Goal: Navigation & Orientation: Find specific page/section

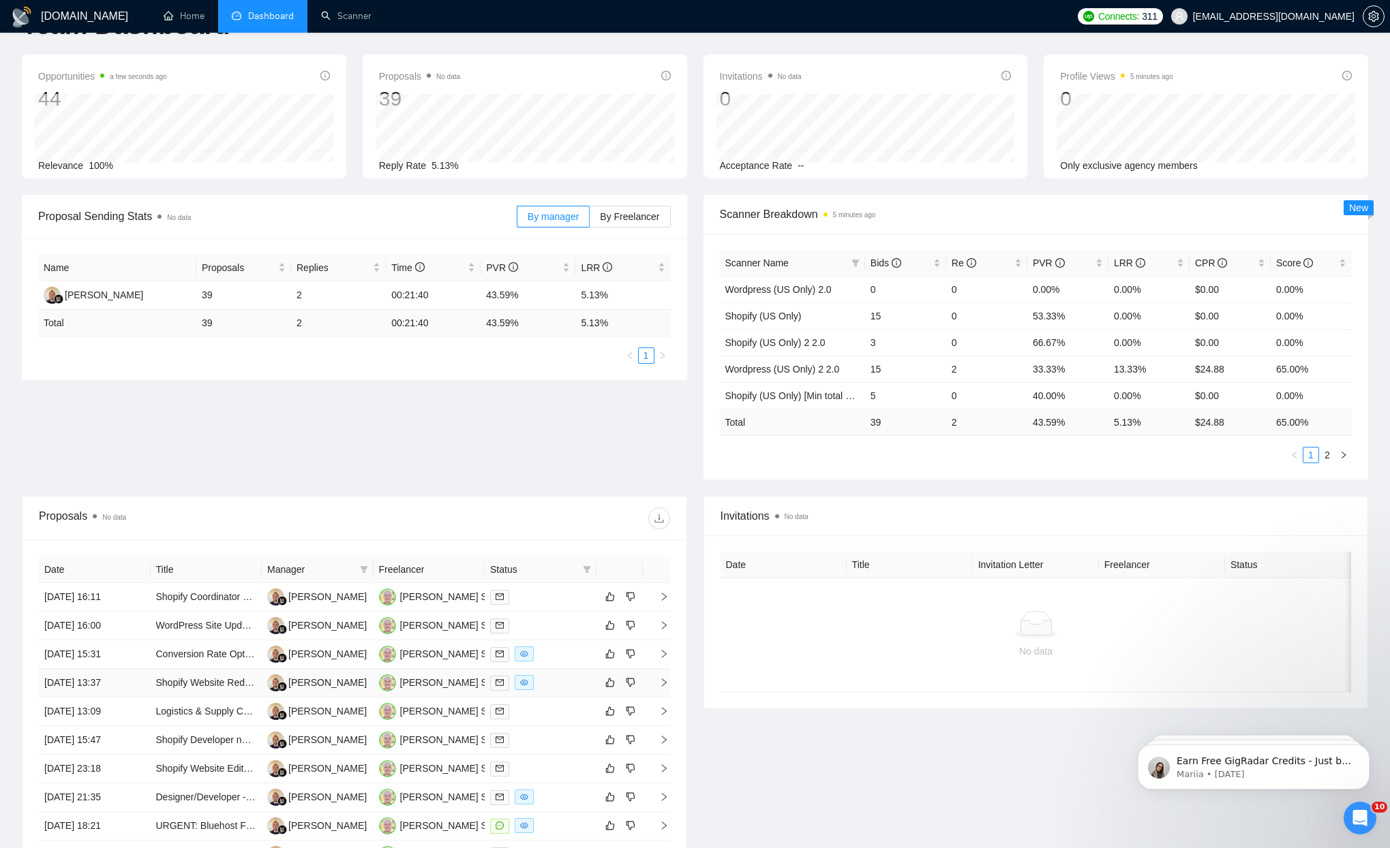
scroll to position [187, 0]
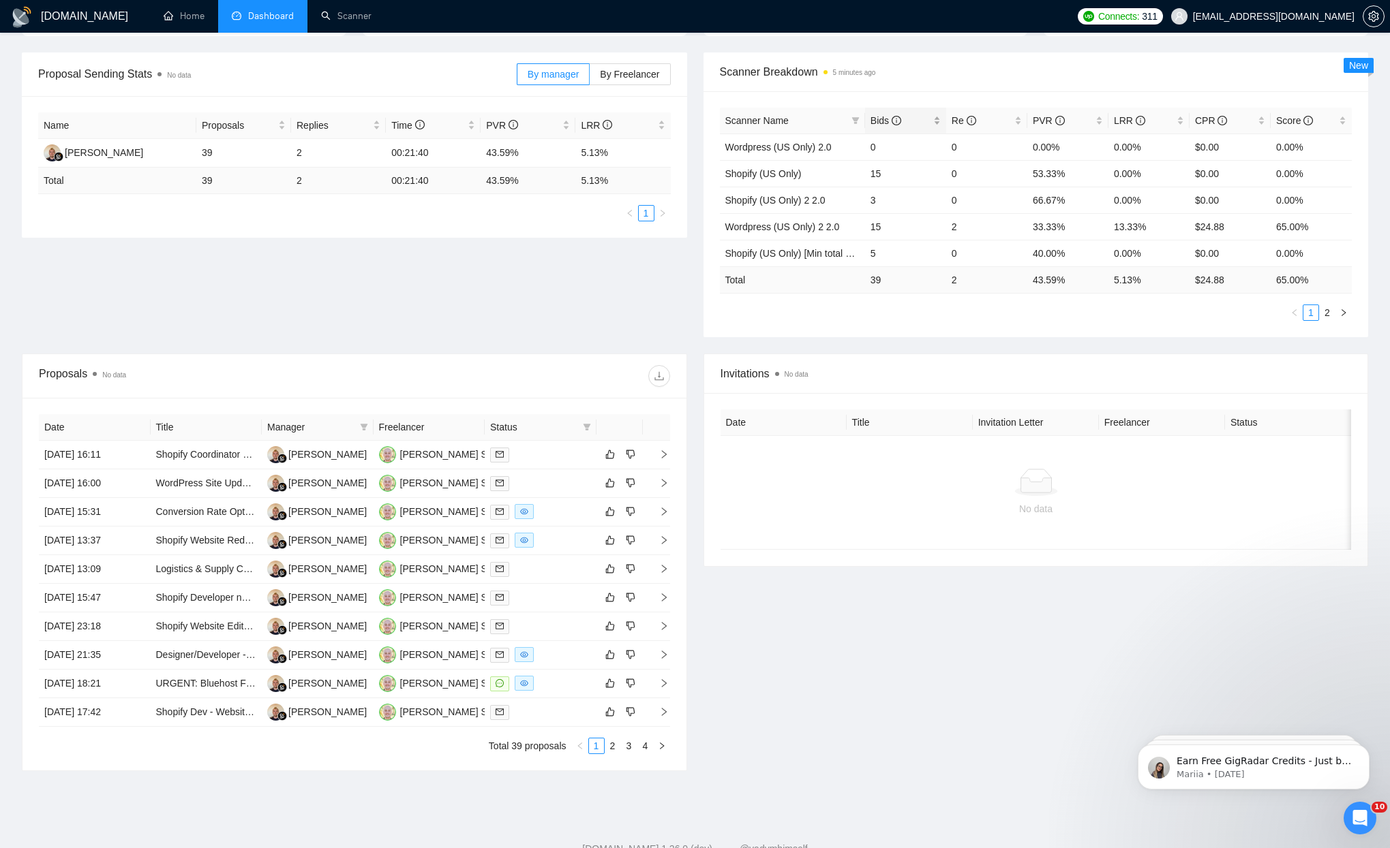
click at [874, 125] on span "Bids" at bounding box center [885, 120] width 31 height 11
click at [877, 115] on span "Bids" at bounding box center [885, 120] width 31 height 11
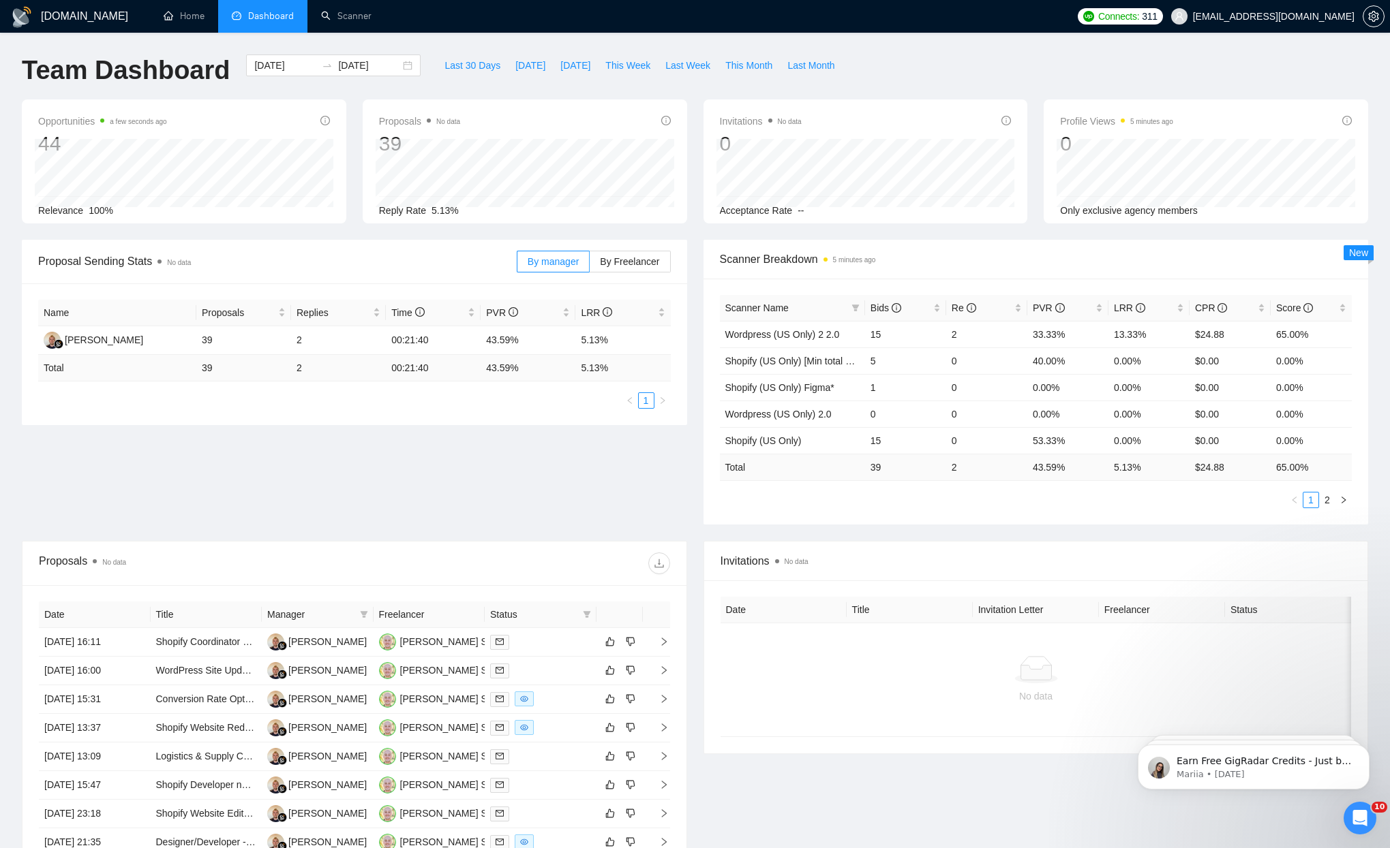
scroll to position [8, 0]
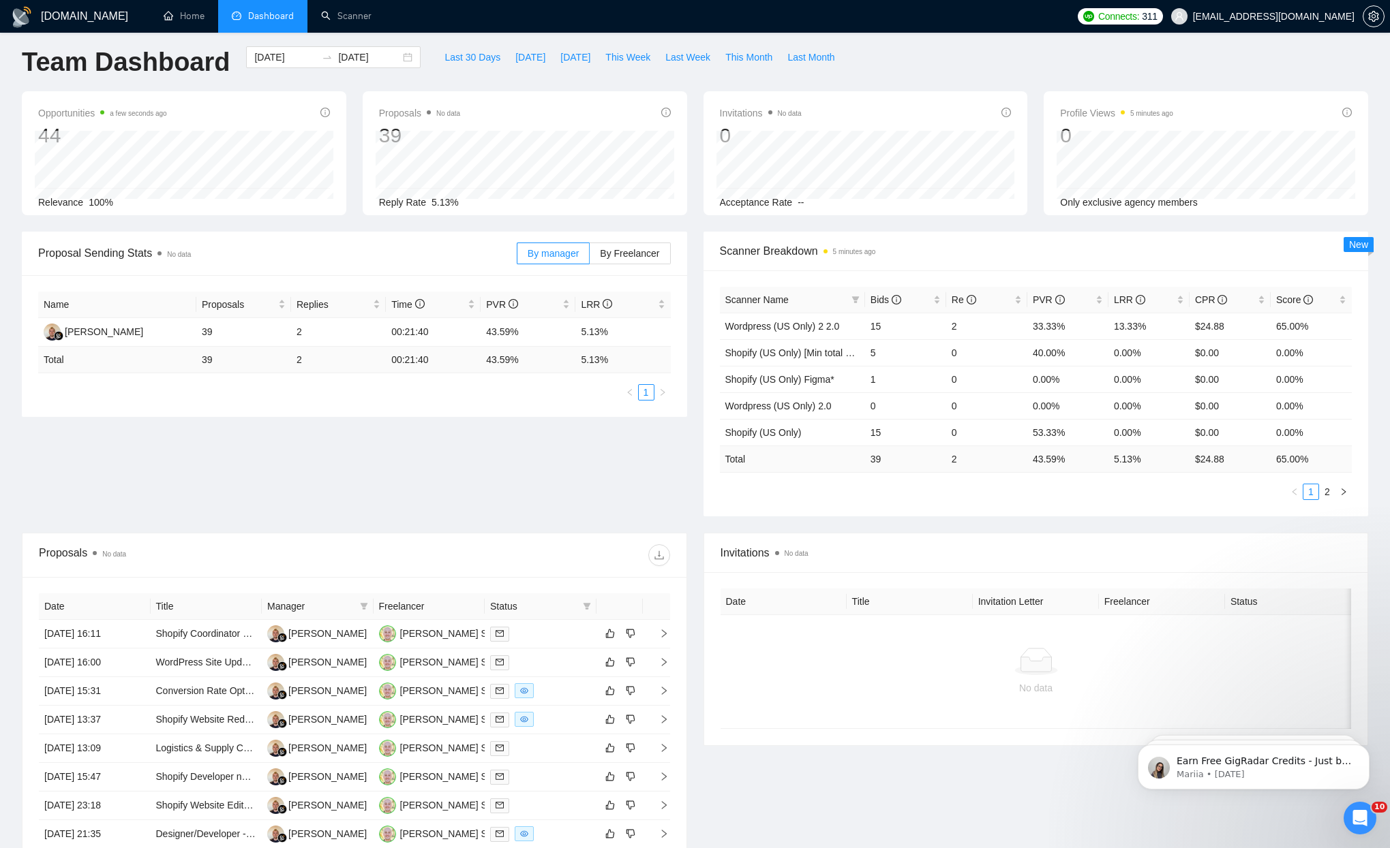
click at [1370, 819] on div "Open Intercom Messenger" at bounding box center [1359, 818] width 45 height 45
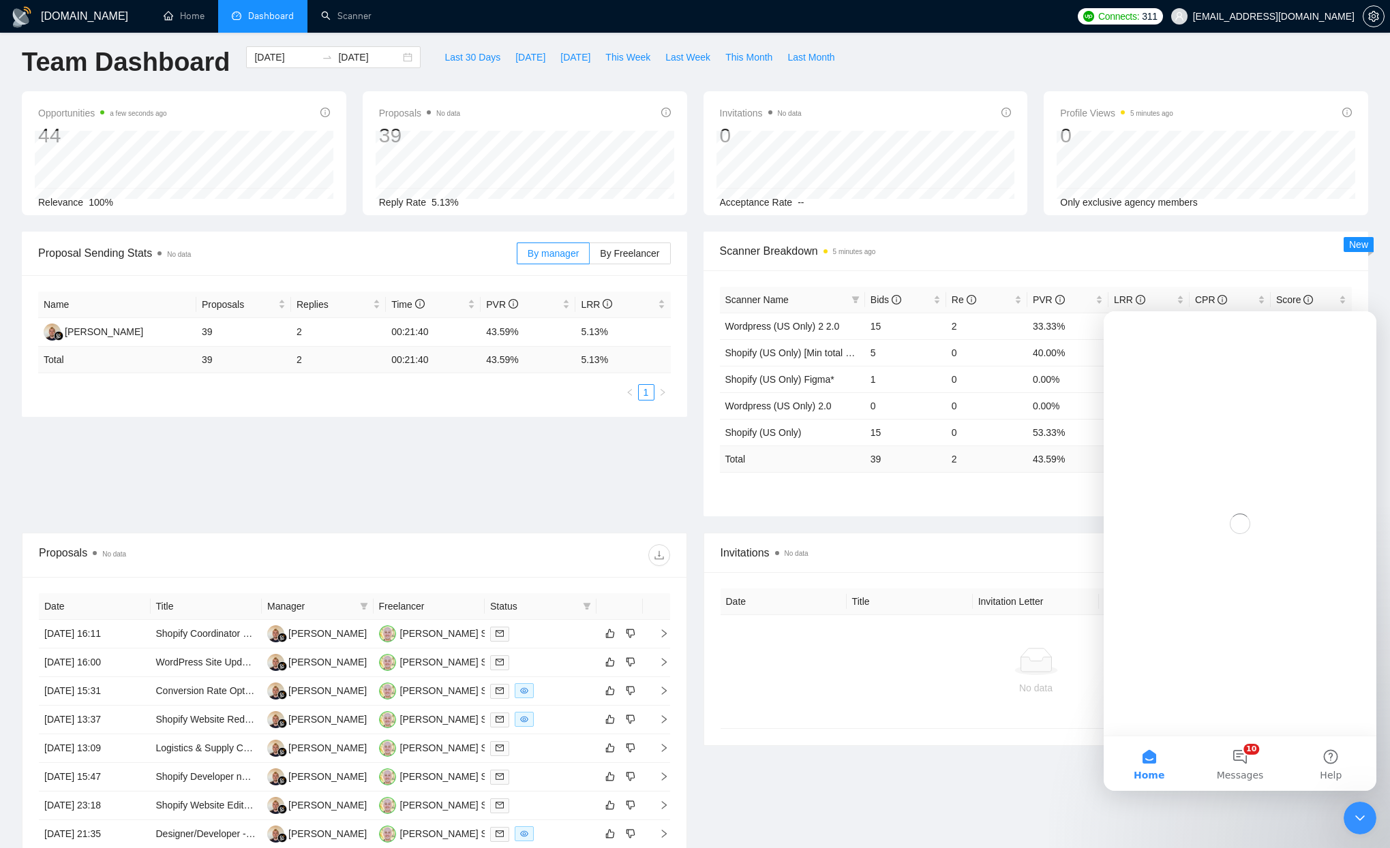
scroll to position [0, 0]
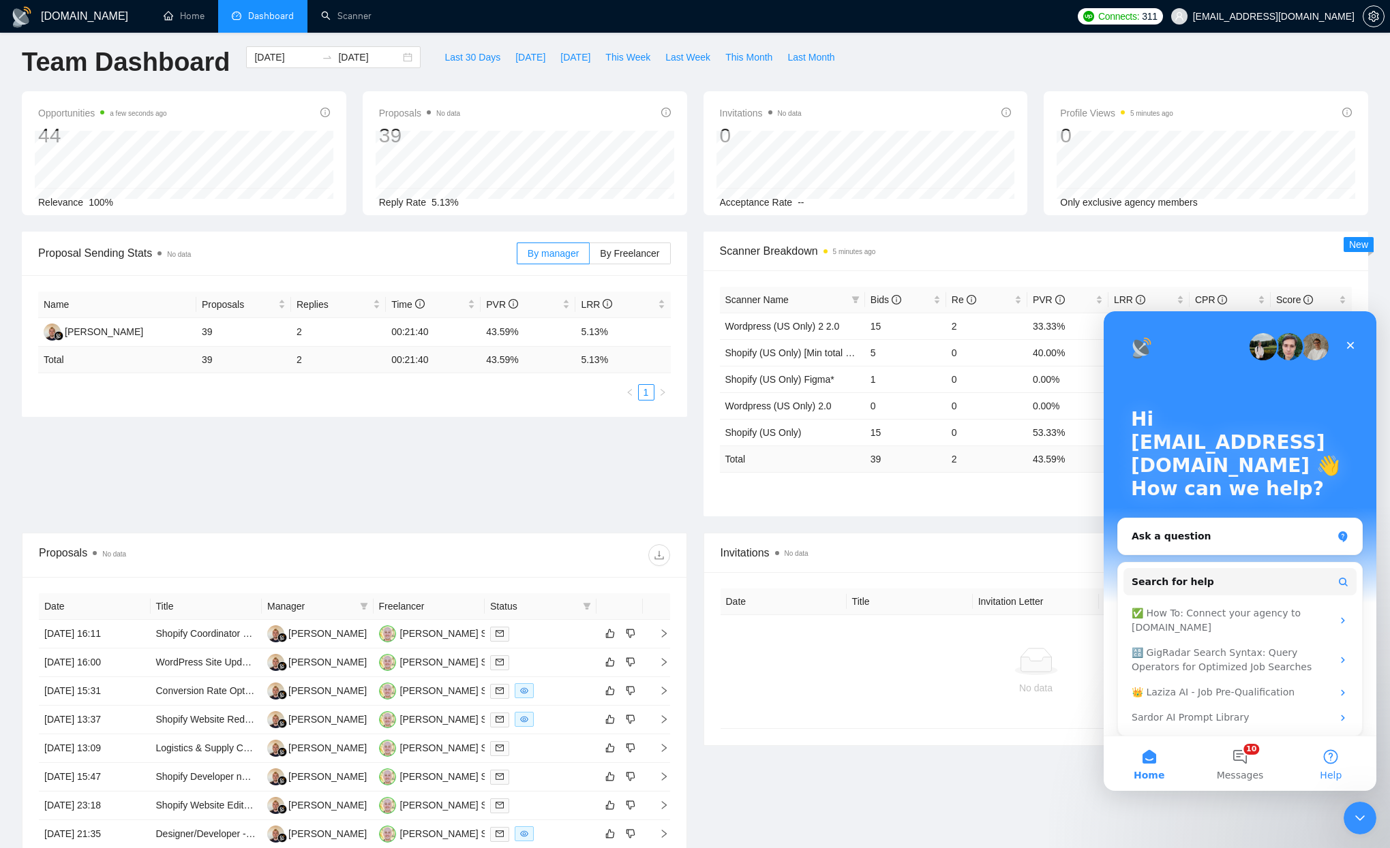
click at [1339, 758] on button "Help" at bounding box center [1330, 764] width 91 height 55
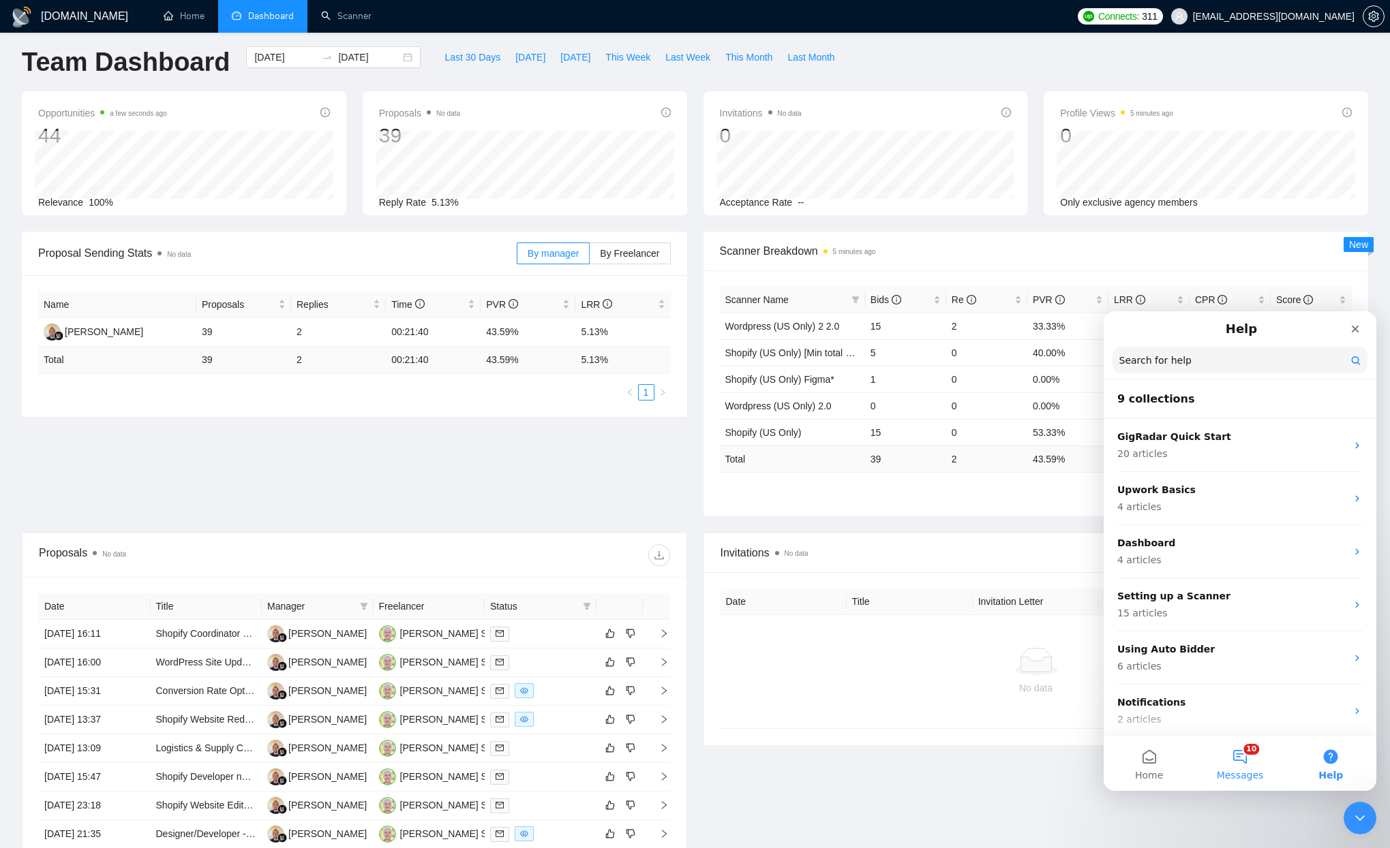
click at [1257, 760] on button "10 Messages" at bounding box center [1239, 764] width 91 height 55
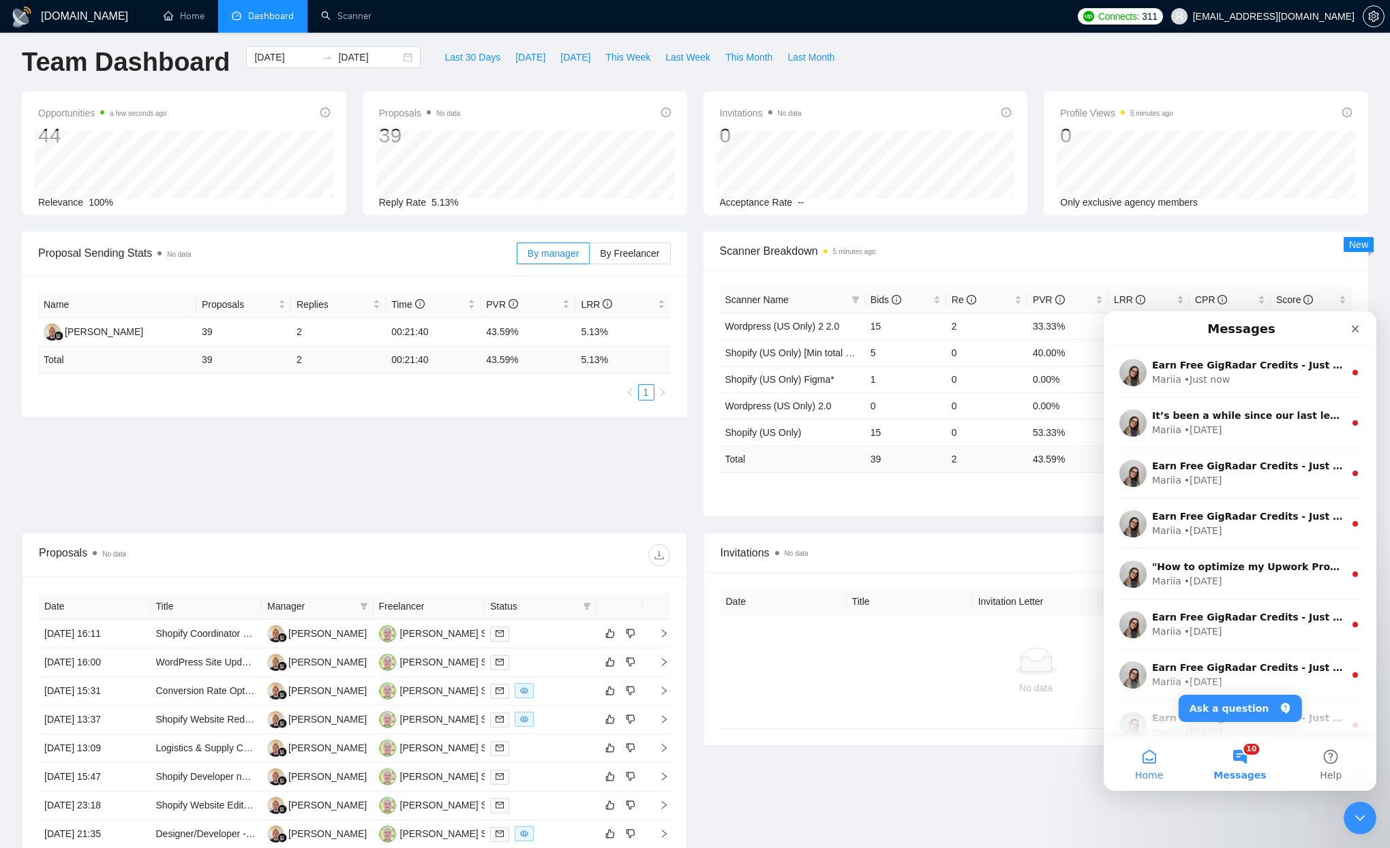
click at [1137, 760] on button "Home" at bounding box center [1148, 764] width 91 height 55
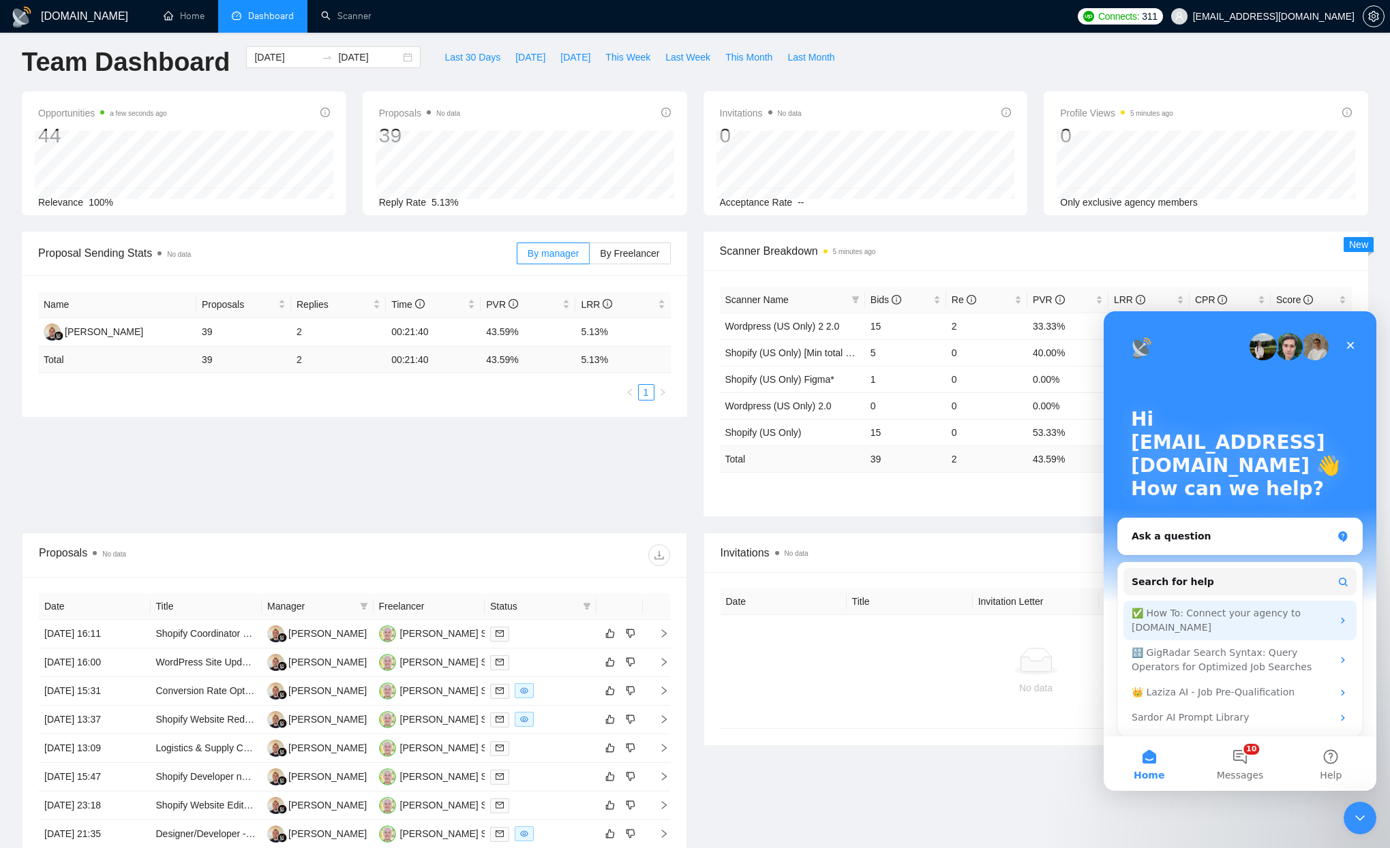
scroll to position [7, 0]
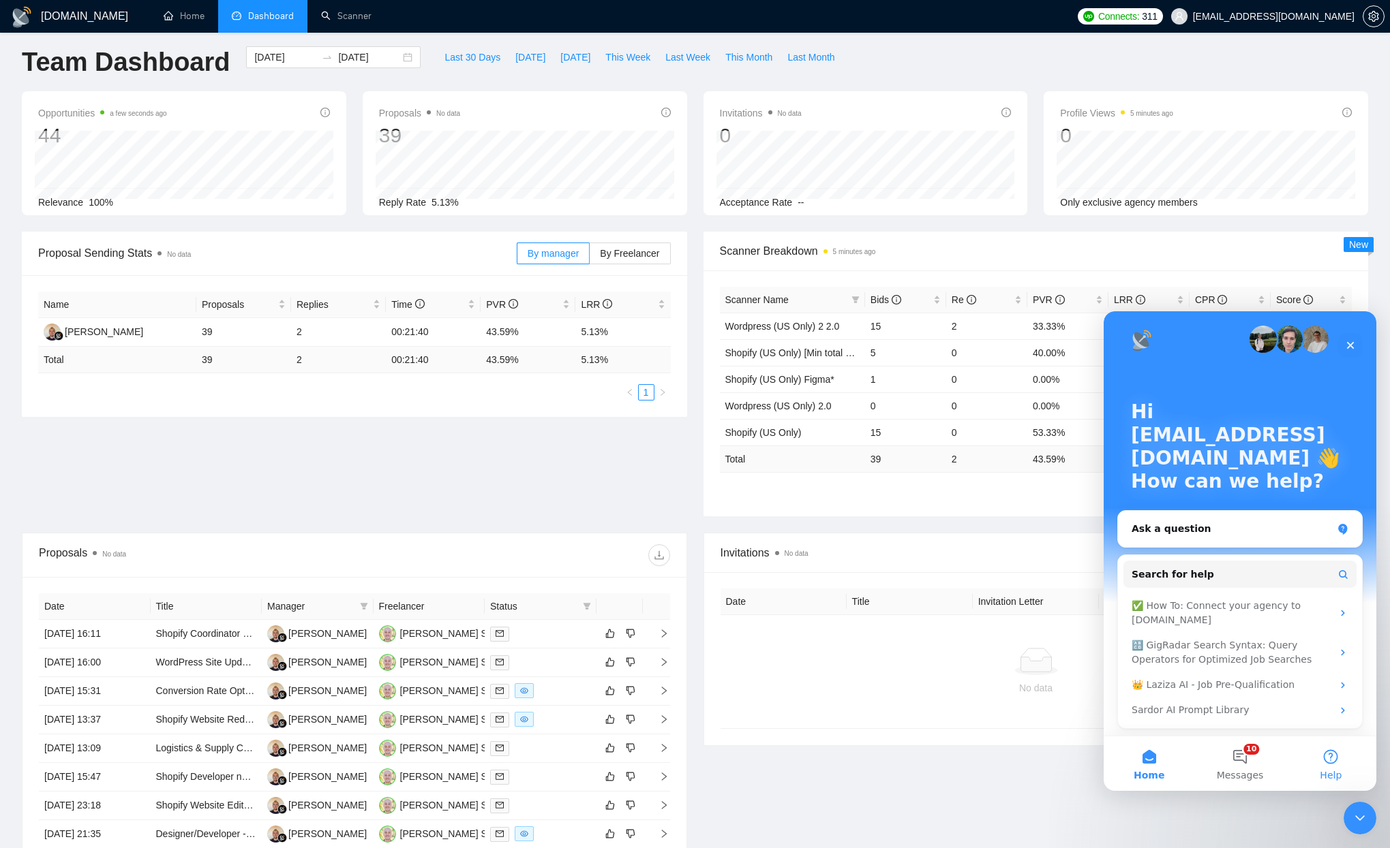
click at [1317, 761] on button "Help" at bounding box center [1330, 764] width 91 height 55
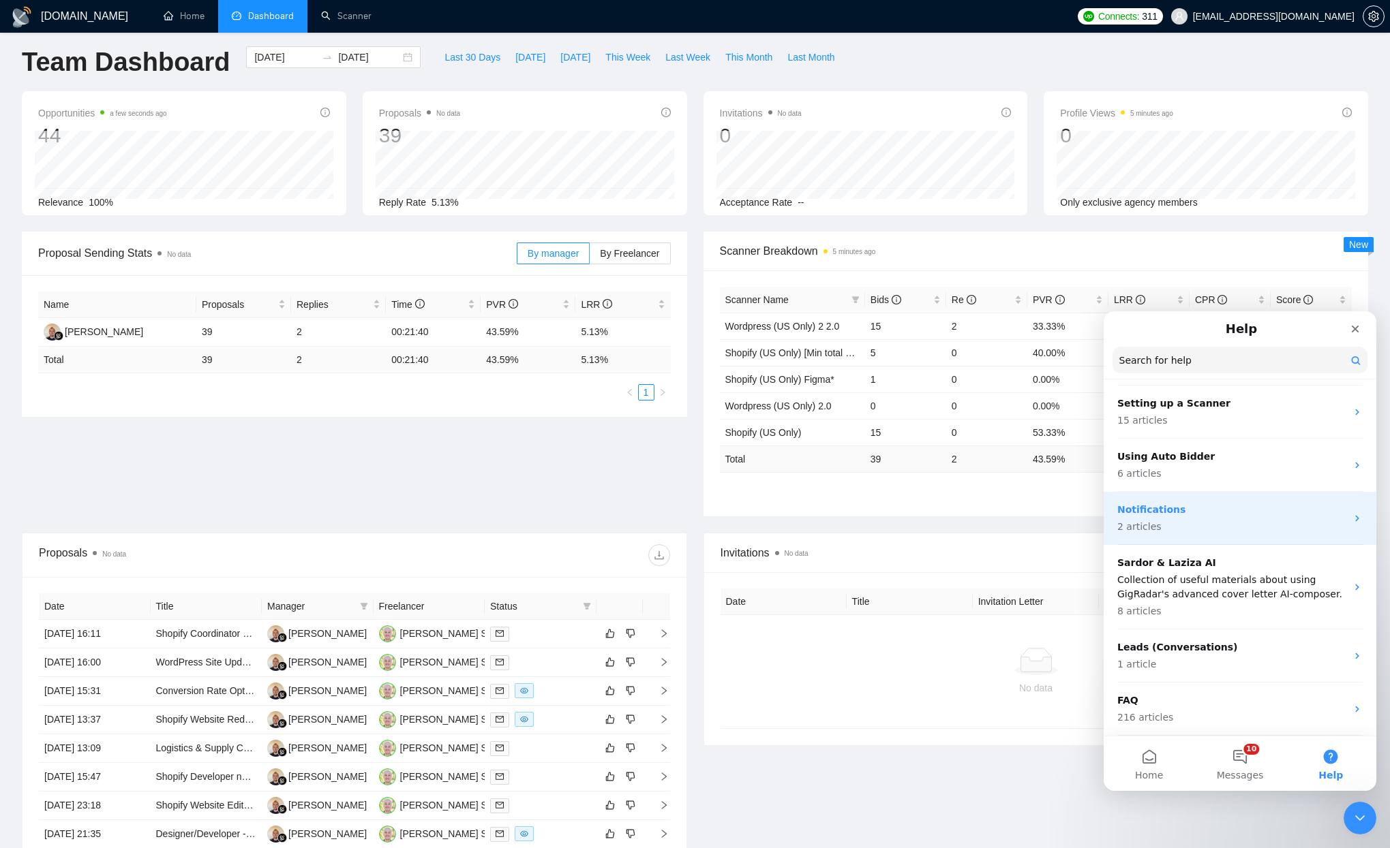
scroll to position [0, 0]
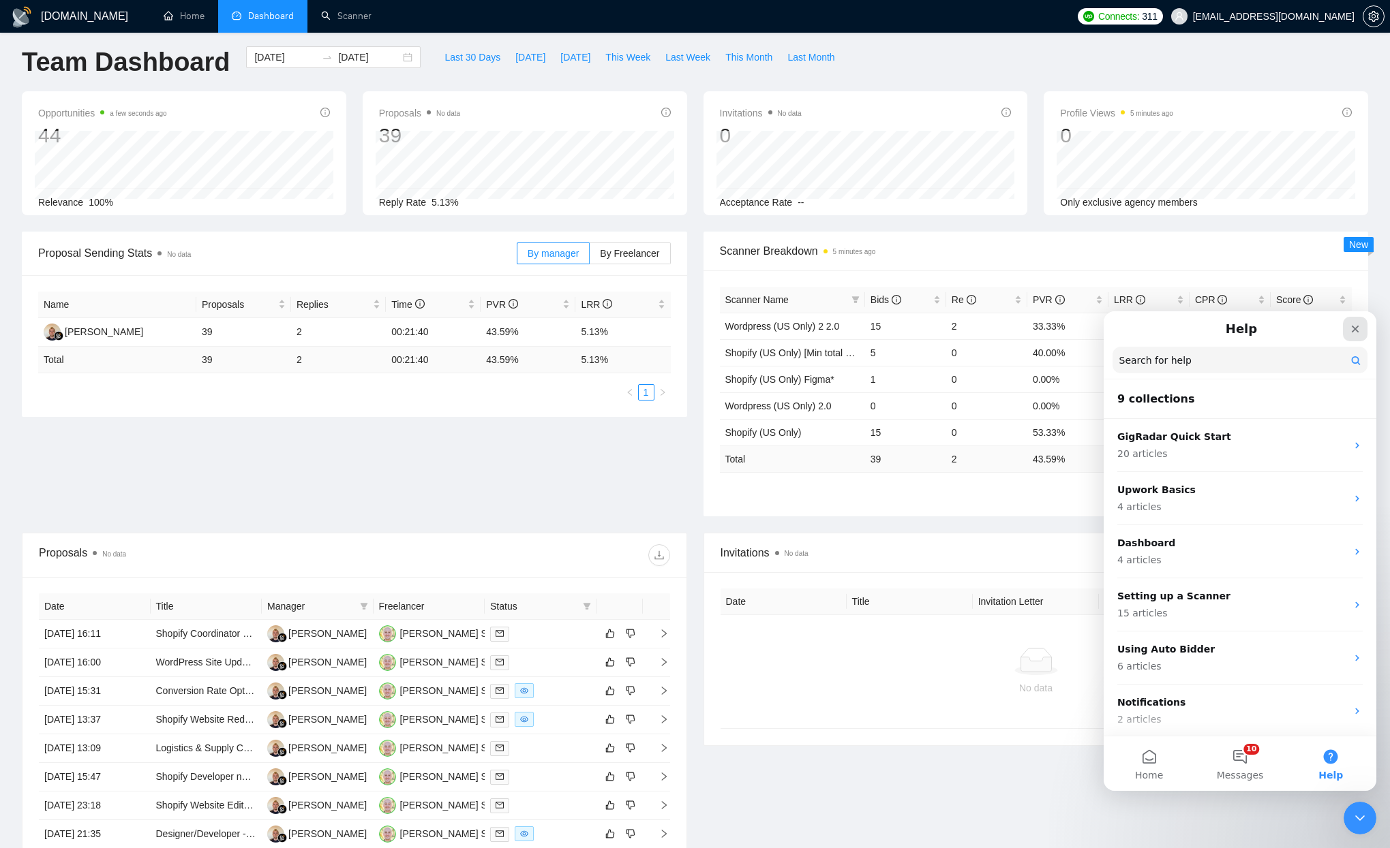
click at [1353, 332] on icon "Close" at bounding box center [1354, 329] width 11 height 11
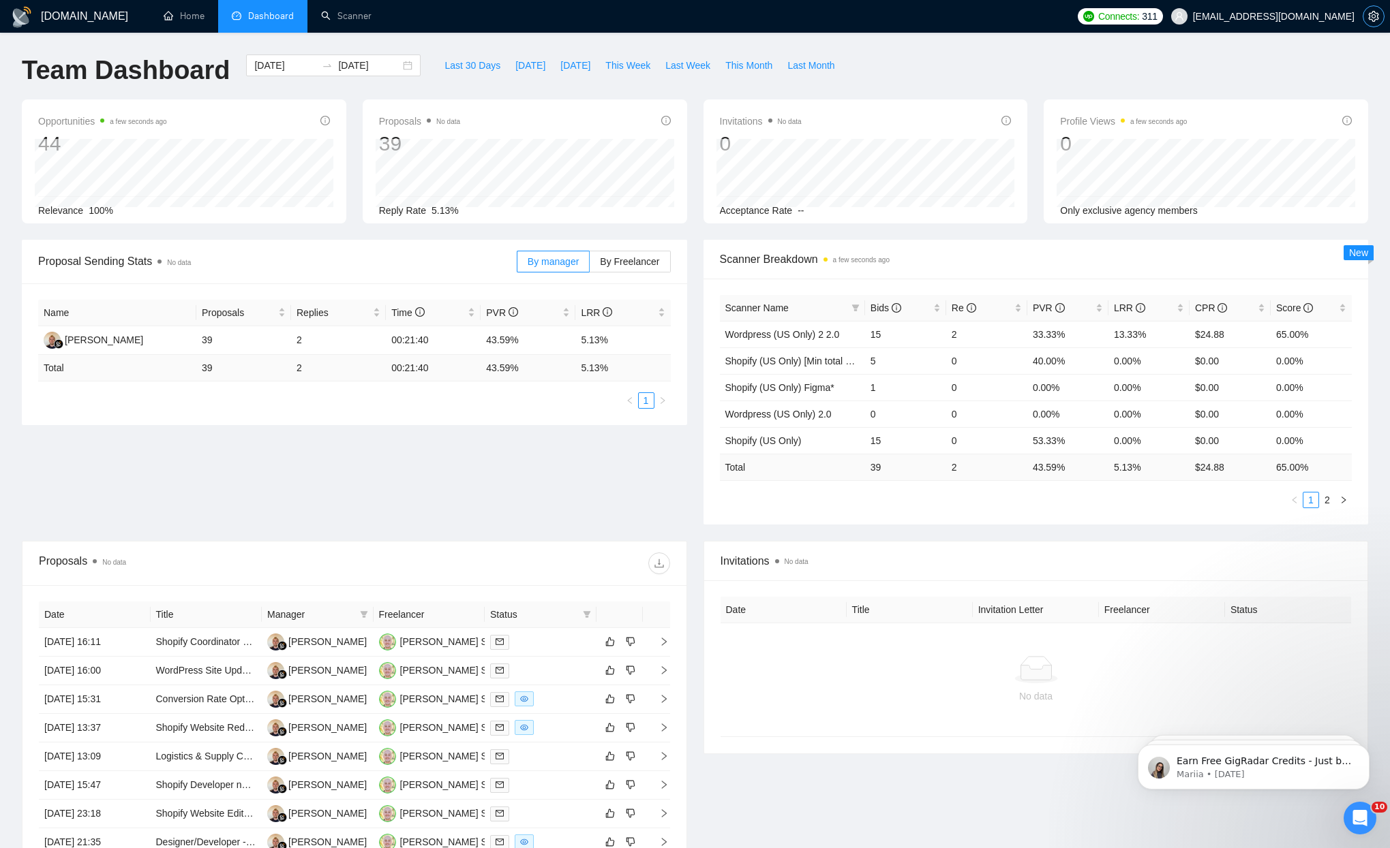
click at [1383, 17] on span "setting" at bounding box center [1373, 16] width 20 height 11
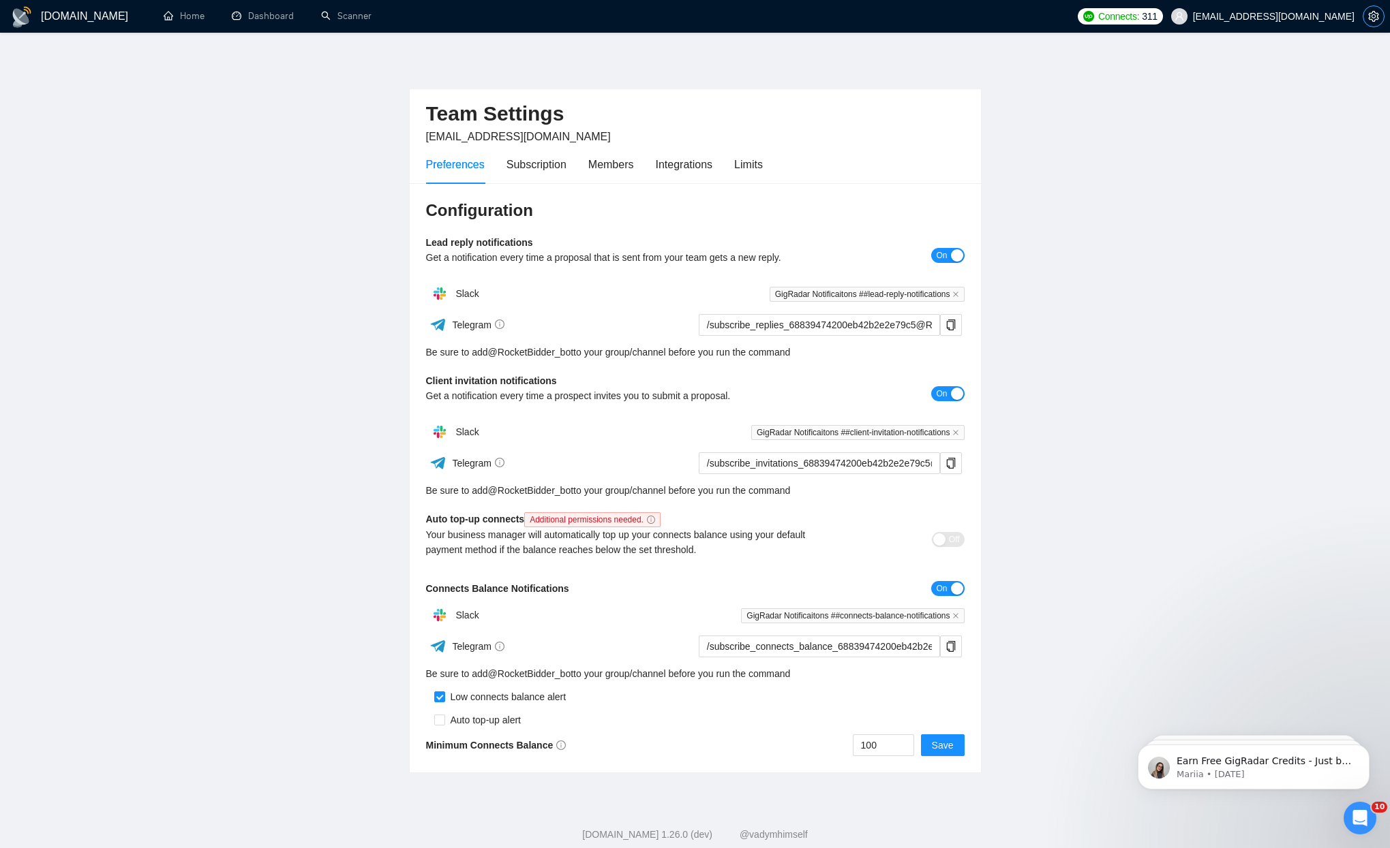
click at [1377, 20] on icon "setting" at bounding box center [1373, 16] width 11 height 11
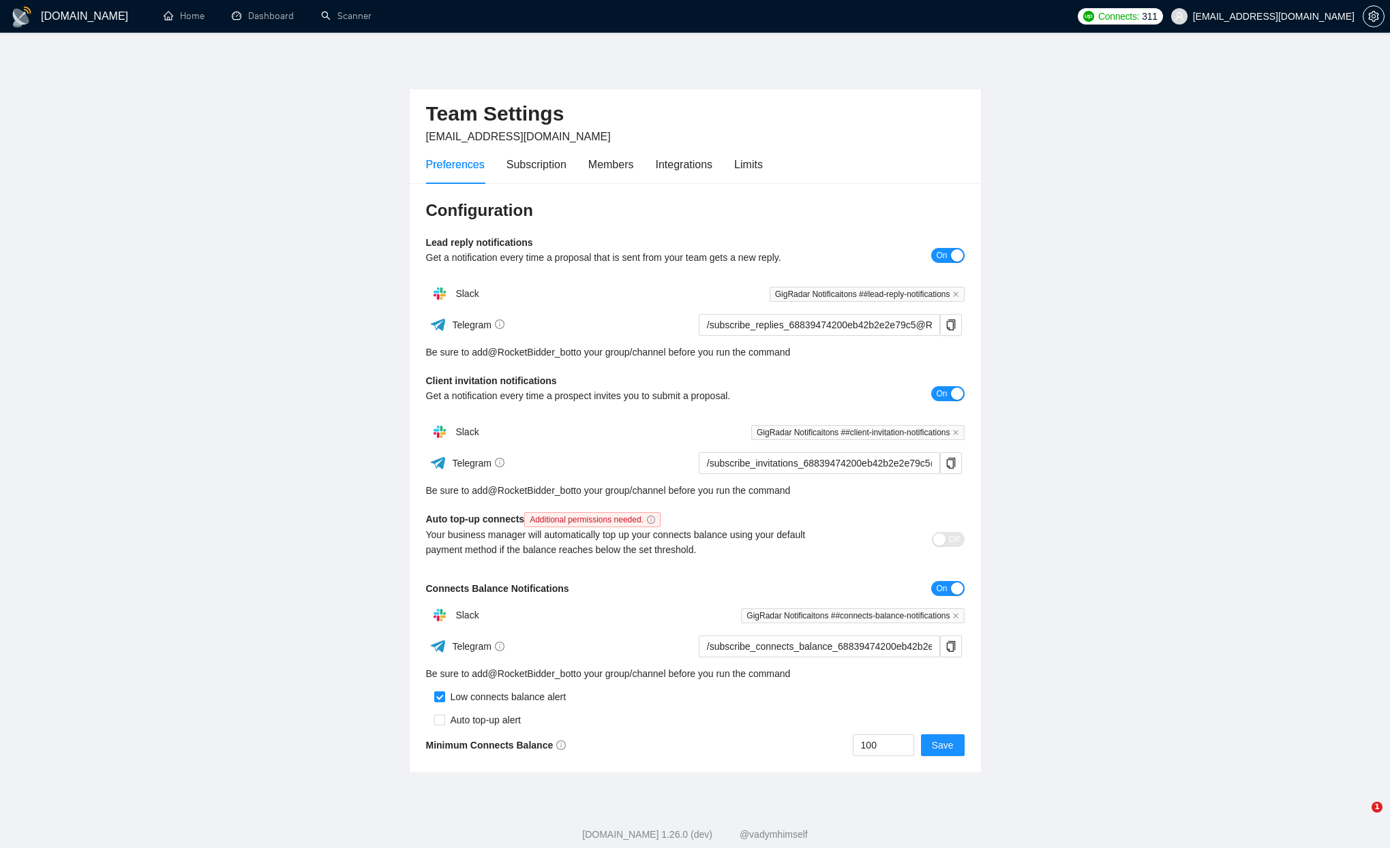
click at [776, 152] on div "Preferences Subscription Members Integrations Limits" at bounding box center [695, 164] width 538 height 39
click at [771, 157] on div "Preferences Subscription Members Integrations Limits" at bounding box center [695, 164] width 538 height 39
click at [763, 168] on div "Limits" at bounding box center [748, 164] width 29 height 17
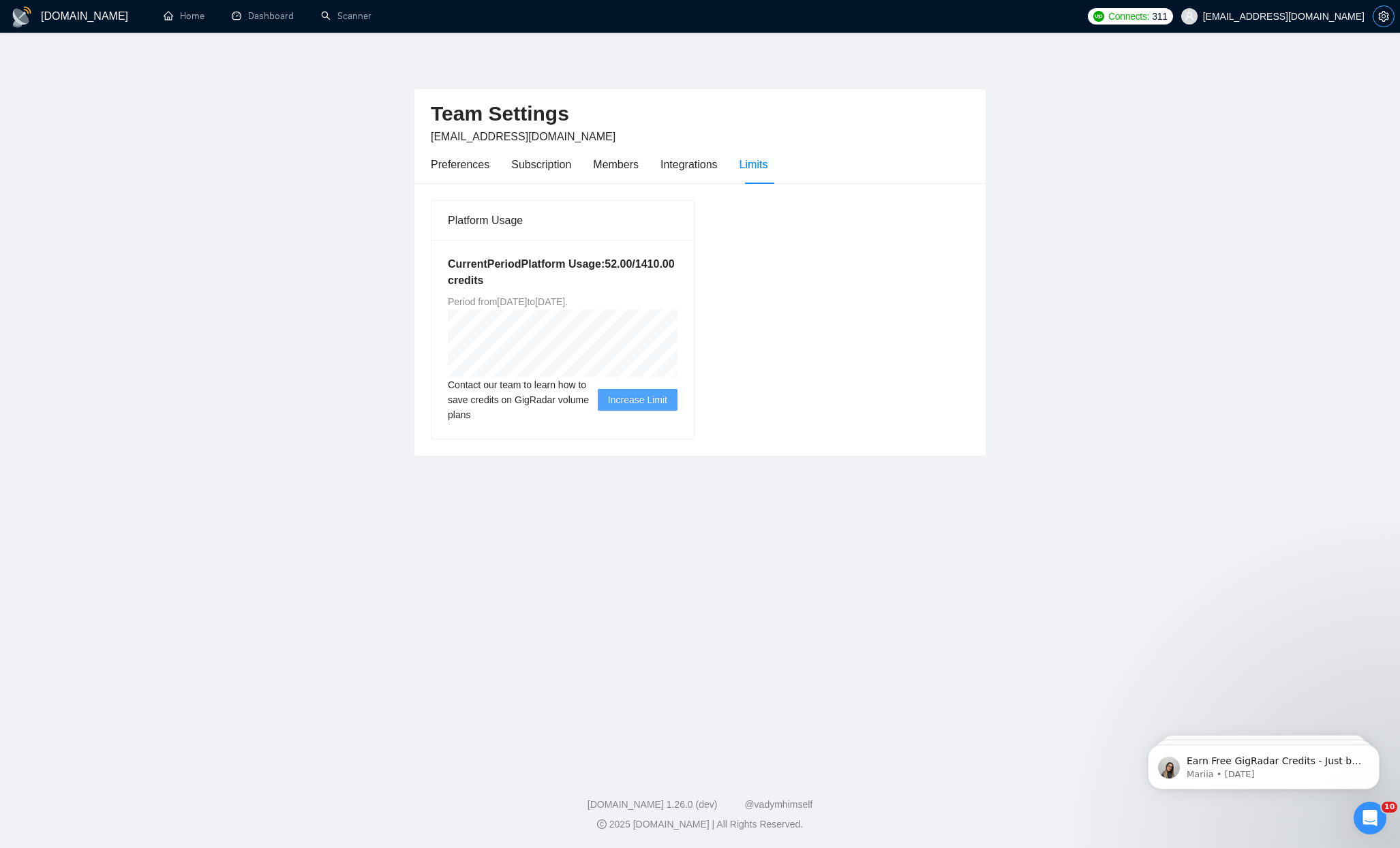
click at [1379, 16] on icon "setting" at bounding box center [1383, 16] width 10 height 11
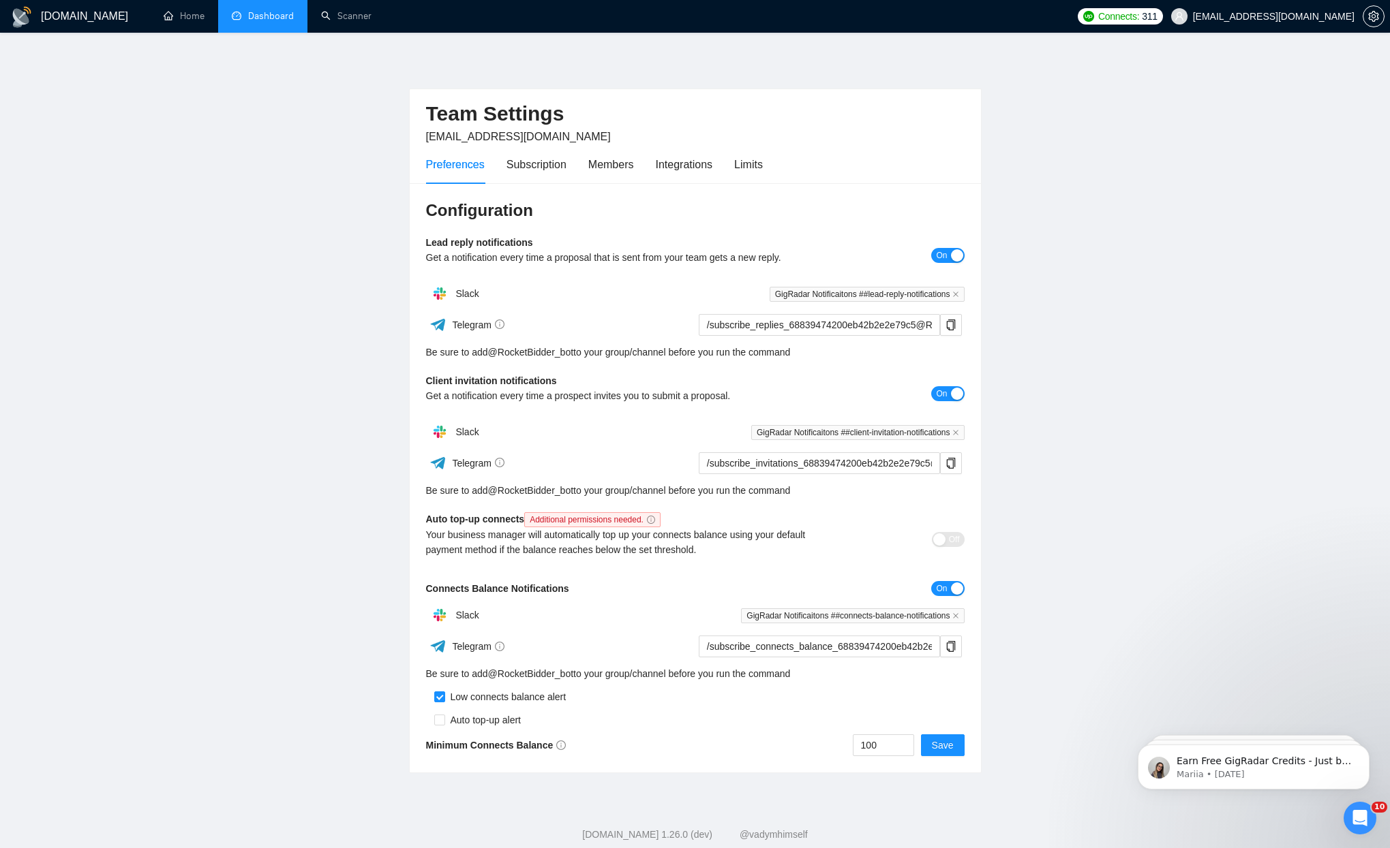
click at [245, 11] on link "Dashboard" at bounding box center [263, 16] width 62 height 12
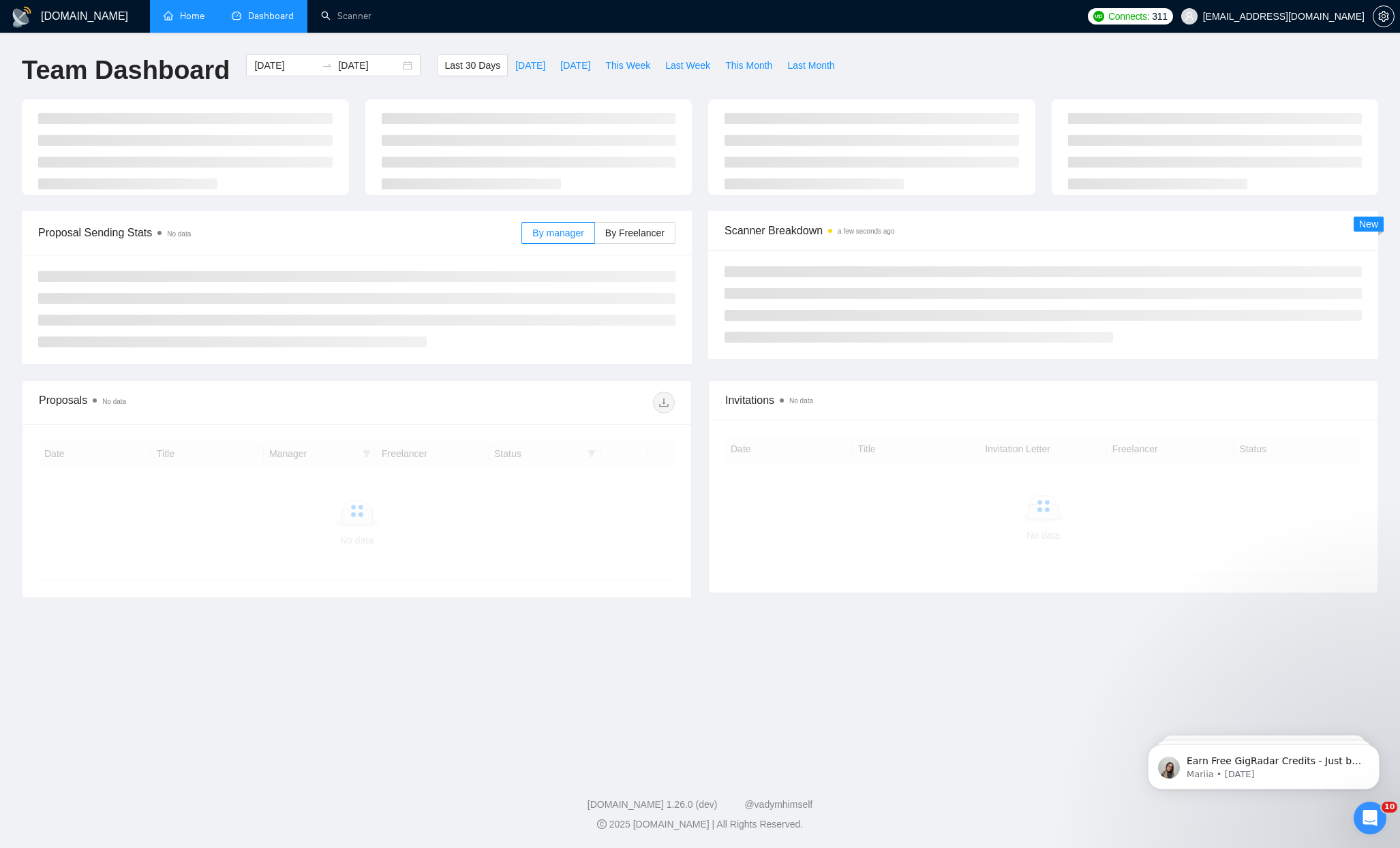
click at [185, 14] on link "Home" at bounding box center [184, 16] width 41 height 12
